Goal: Task Accomplishment & Management: Complete application form

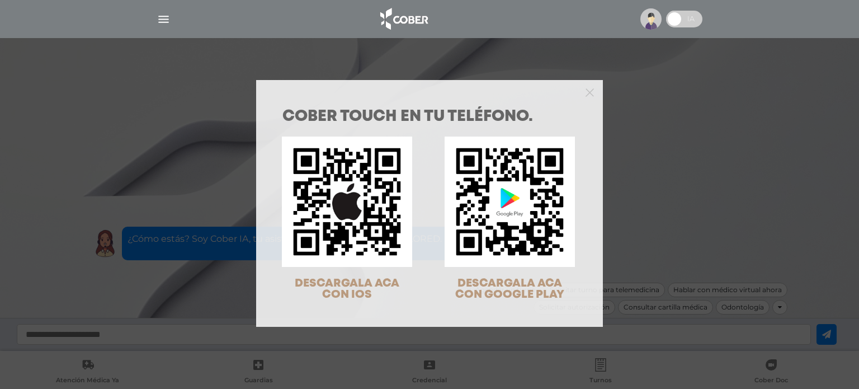
scroll to position [36, 0]
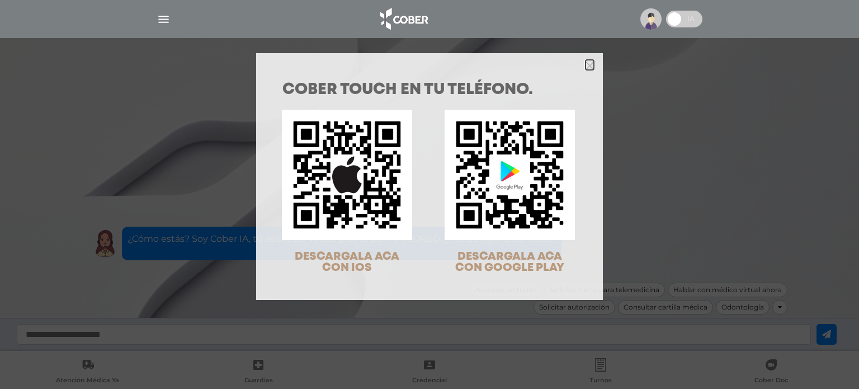
click at [587, 64] on icon "Close" at bounding box center [589, 66] width 8 height 8
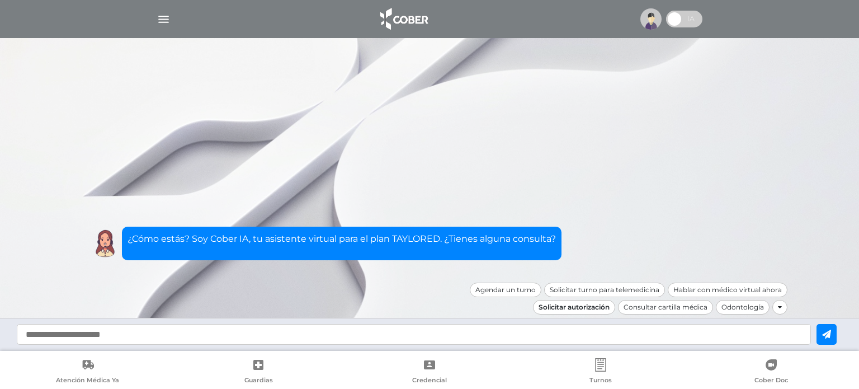
click at [598, 306] on div "Solicitar autorización" at bounding box center [574, 307] width 82 height 15
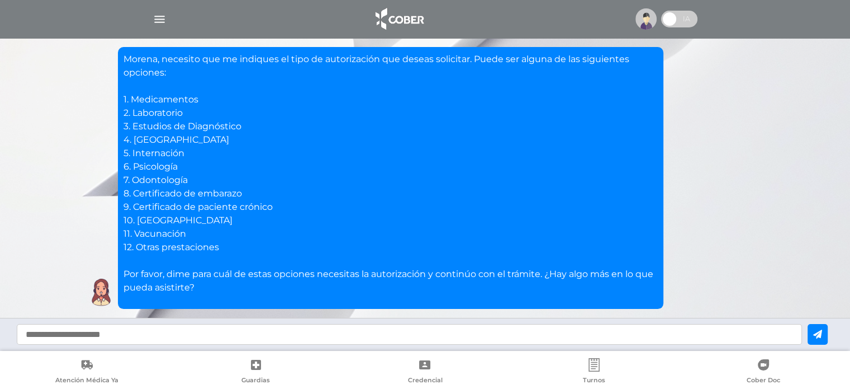
scroll to position [85, 0]
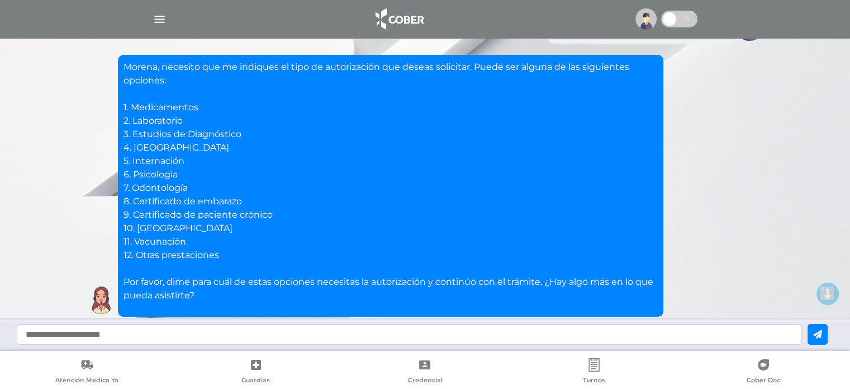
click at [437, 330] on input "text" at bounding box center [410, 334] width 786 height 21
type input "*"
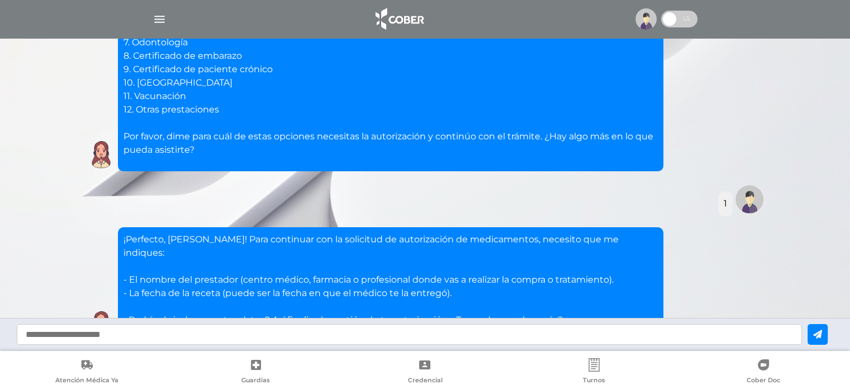
scroll to position [297, 0]
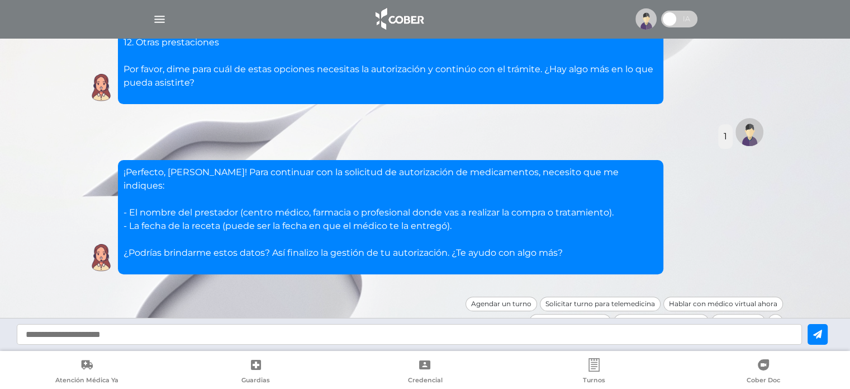
click at [415, 339] on input "text" at bounding box center [410, 334] width 786 height 21
type input "**********"
click at [821, 342] on button at bounding box center [818, 334] width 20 height 21
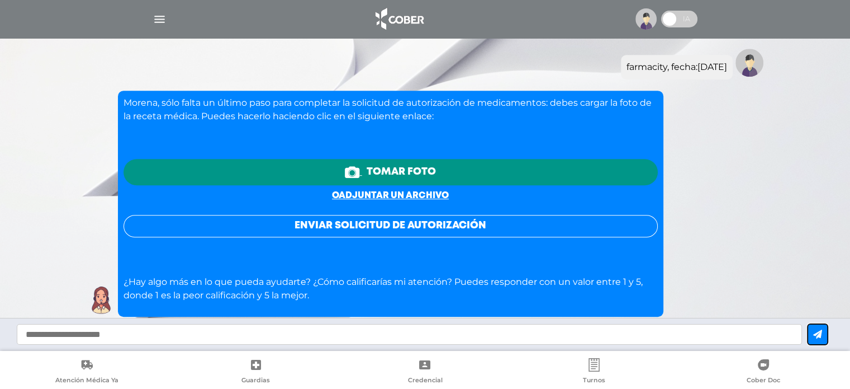
scroll to position [485, 0]
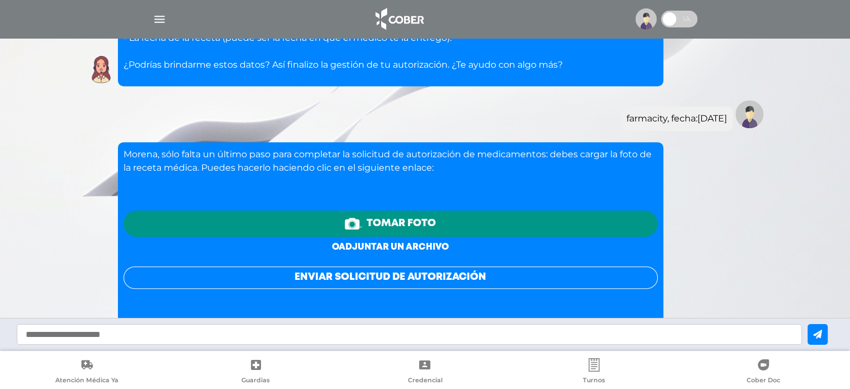
click at [431, 243] on link "o adjuntar un archivo" at bounding box center [390, 247] width 117 height 8
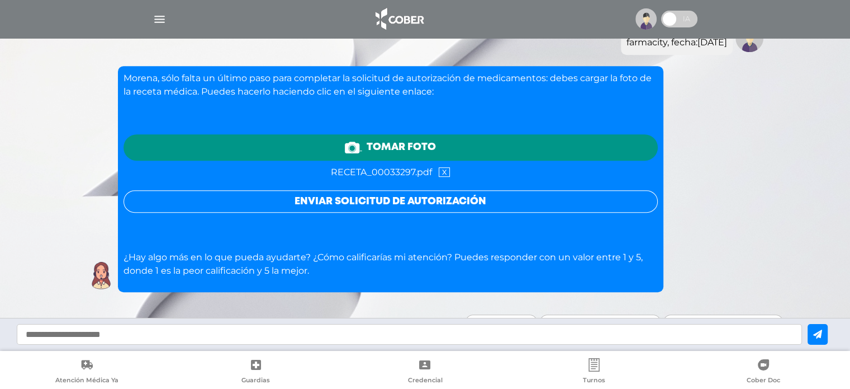
scroll to position [523, 0]
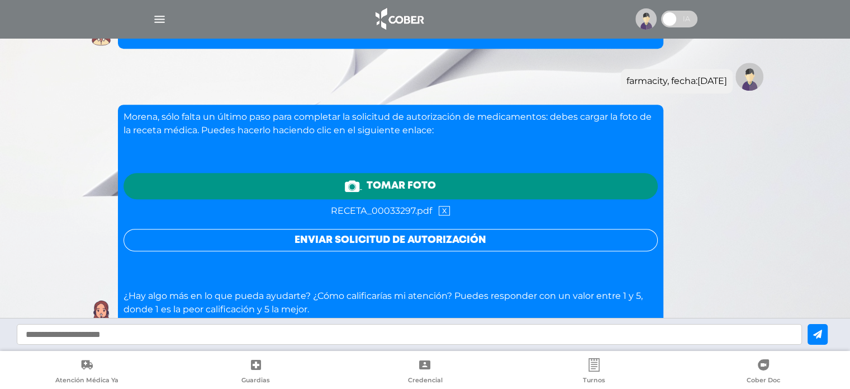
click at [414, 229] on button "Enviar solicitud de autorización" at bounding box center [391, 240] width 534 height 22
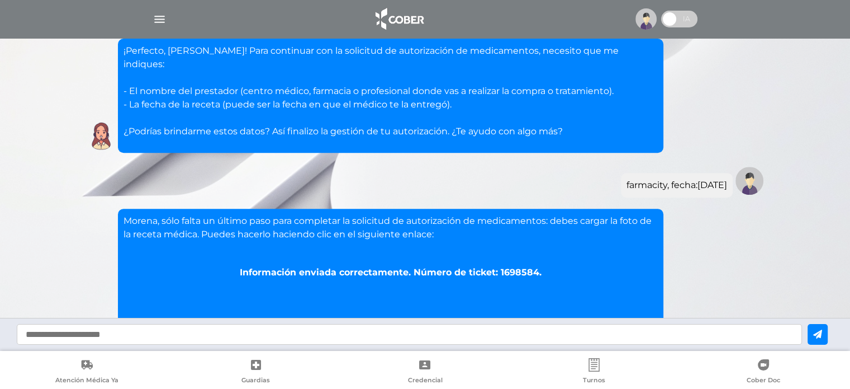
scroll to position [410, 0]
